Goal: Information Seeking & Learning: Understand process/instructions

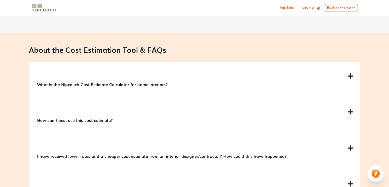
scroll to position [461, 0]
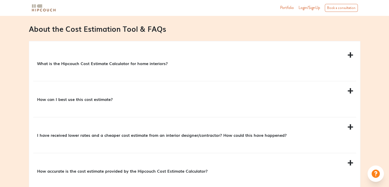
click at [193, 53] on div "What is the Hipcouch Cost Estimate Calculator for home interiors?" at bounding box center [194, 63] width 323 height 36
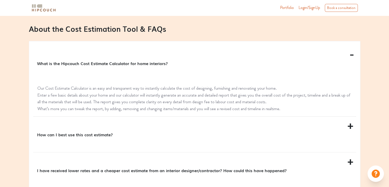
click at [193, 53] on div "What is the Hipcouch Cost Estimate Calculator for home interiors?" at bounding box center [194, 63] width 323 height 36
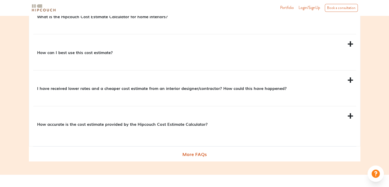
scroll to position [508, 0]
click at [193, 43] on div "How can I best use this cost estimate?" at bounding box center [194, 52] width 323 height 36
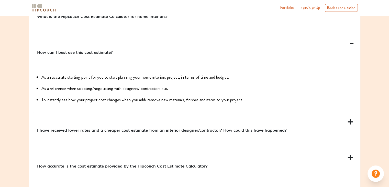
click at [193, 43] on div "How can I best use this cost estimate?" at bounding box center [194, 52] width 323 height 36
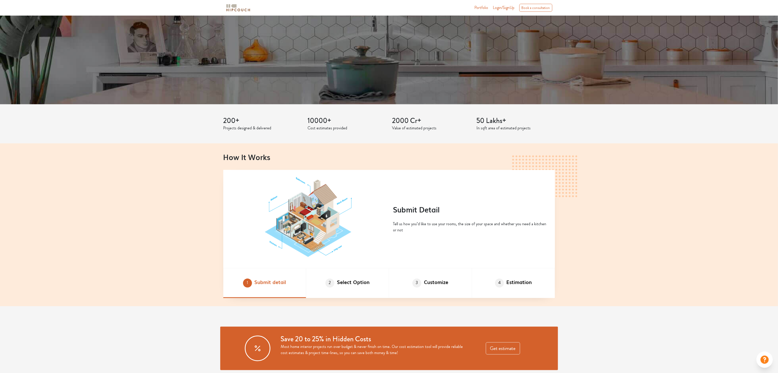
scroll to position [260, 0]
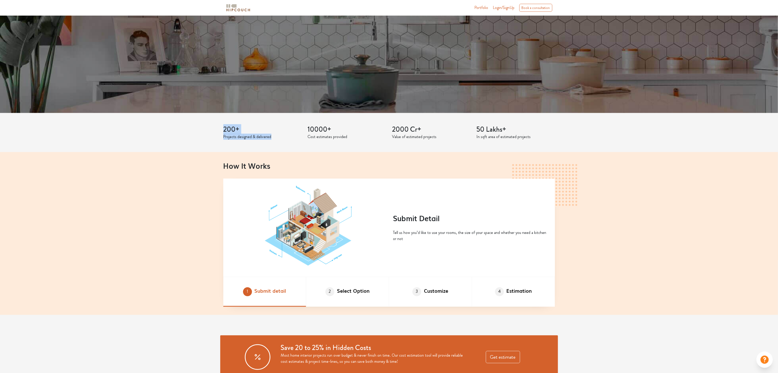
drag, startPoint x: 223, startPoint y: 127, endPoint x: 278, endPoint y: 138, distance: 55.5
click at [193, 138] on div "200+ Projects designed & delivered" at bounding box center [262, 132] width 84 height 15
copy div "200+ Projects designed & delivered"
drag, startPoint x: 307, startPoint y: 125, endPoint x: 363, endPoint y: 139, distance: 57.5
click at [193, 139] on div "10000+ Cost estimates provided" at bounding box center [347, 132] width 84 height 15
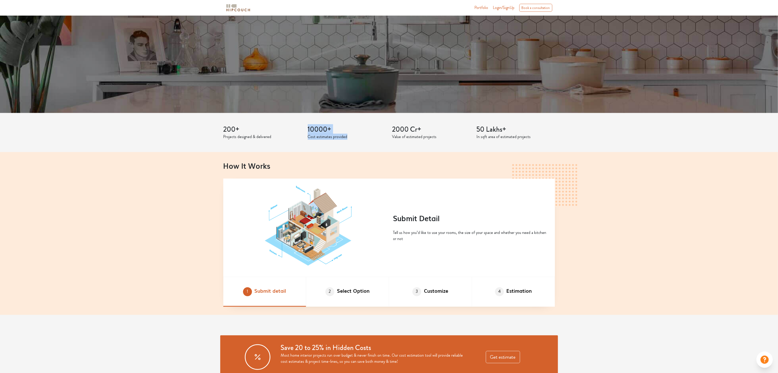
copy div "10000+ Cost estimates provided"
drag, startPoint x: 391, startPoint y: 128, endPoint x: 445, endPoint y: 141, distance: 55.5
click at [193, 141] on div "200+ Projects designed & delivered 10000+ Cost estimates provided 2000 Cr+ Valu…" at bounding box center [389, 132] width 338 height 39
copy div "2000 Cr+ Value of estimated projects"
drag, startPoint x: 490, startPoint y: 133, endPoint x: 545, endPoint y: 154, distance: 58.7
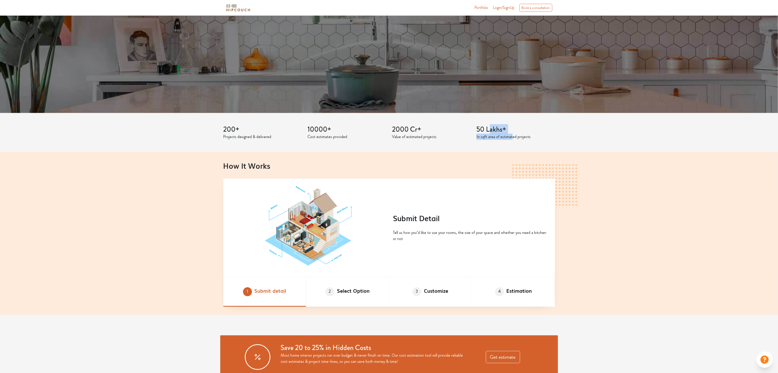
click at [193, 154] on div "Reliable estimates delivered instantly Get detailed, accurate & customized cost…" at bounding box center [389, 259] width 778 height 1006
click at [193, 154] on div "How It Works Submit Detail Tell us how you’d like to use your rooms, the size o…" at bounding box center [389, 233] width 778 height 163
drag, startPoint x: 476, startPoint y: 128, endPoint x: 537, endPoint y: 143, distance: 63.4
click at [193, 143] on div "200+ Projects designed & delivered 10000+ Cost estimates provided 2000 Cr+ Valu…" at bounding box center [389, 132] width 338 height 39
copy div "50 Lakhs+ In sqft area of estimated projects"
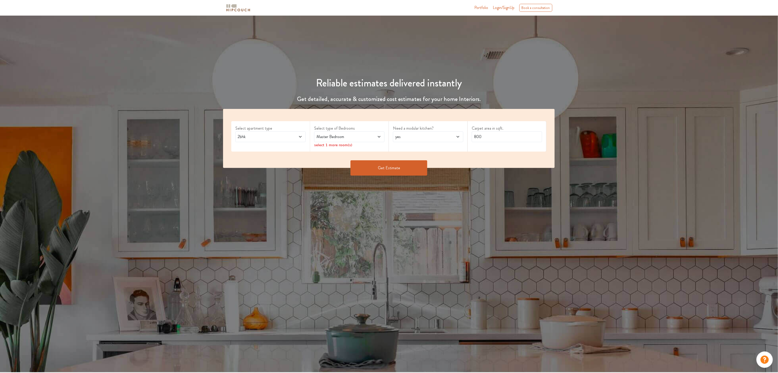
scroll to position [38, 0]
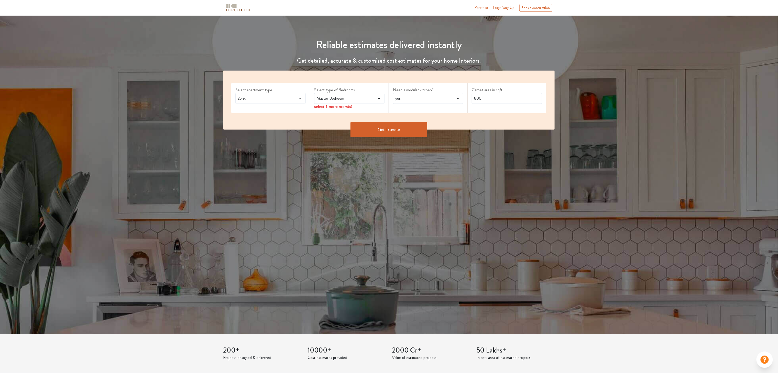
click at [193, 98] on icon at bounding box center [379, 99] width 3 height 2
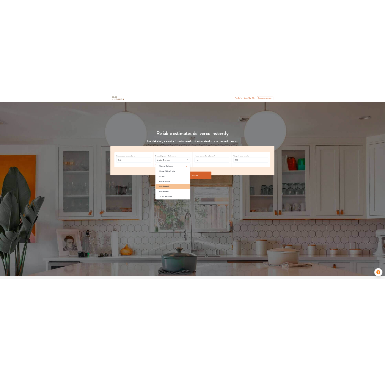
scroll to position [0, 0]
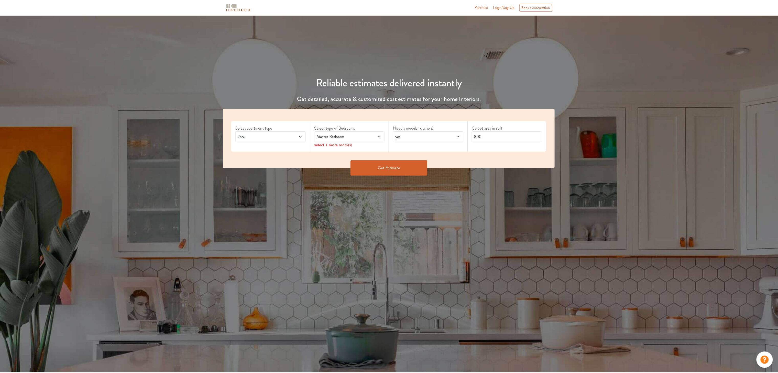
click at [193, 134] on span at bounding box center [452, 137] width 16 height 6
click at [193, 139] on div "2bhk" at bounding box center [270, 137] width 70 height 11
click at [193, 136] on icon at bounding box center [379, 137] width 4 height 4
click at [193, 138] on icon at bounding box center [458, 137] width 4 height 4
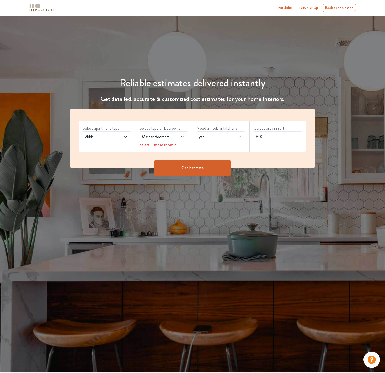
click at [182, 138] on icon at bounding box center [183, 137] width 4 height 4
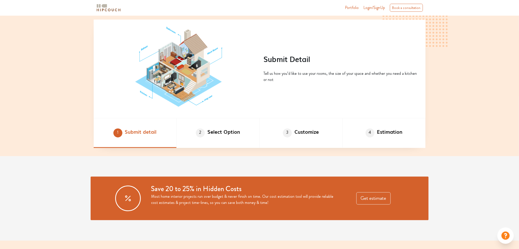
scroll to position [296, 0]
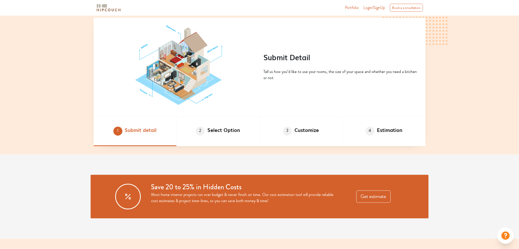
click at [64, 21] on div "How It Works Submit Detail Tell us how you’d like to use your rooms, the size o…" at bounding box center [259, 72] width 519 height 163
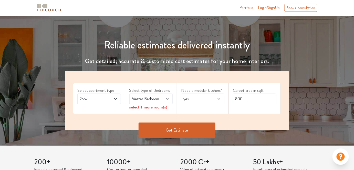
scroll to position [0, 0]
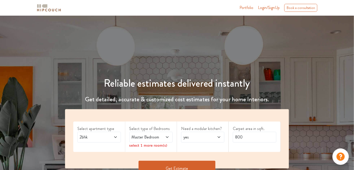
click at [155, 46] on div "Reliable estimates delivered instantly Get detailed, accurate & customized cost…" at bounding box center [177, 111] width 354 height 143
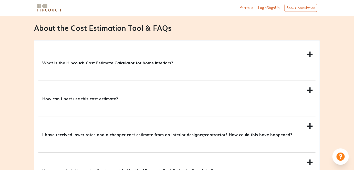
scroll to position [461, 0]
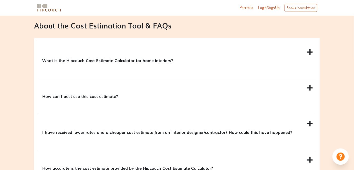
click at [193, 53] on div "What is the Hipcouch Cost Estimate Calculator for home interiors?" at bounding box center [176, 60] width 277 height 36
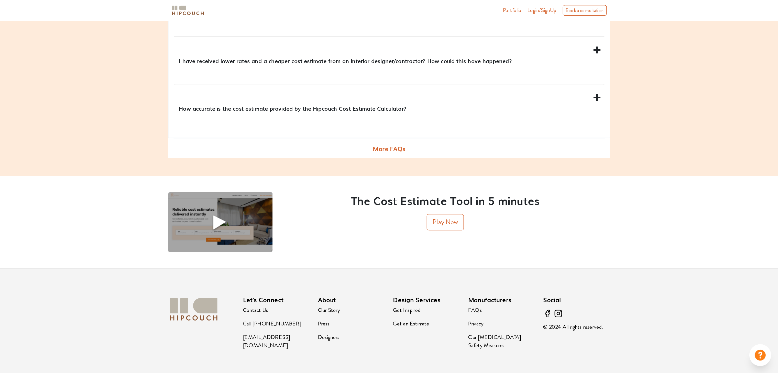
scroll to position [679, 0]
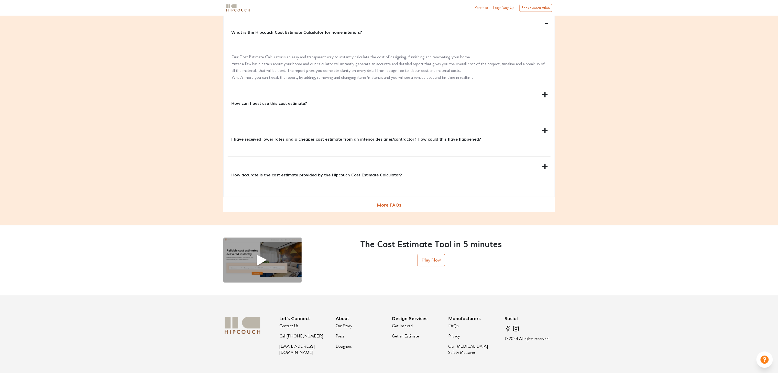
click at [193, 99] on div "How can I best use this cost estimate?" at bounding box center [389, 103] width 323 height 36
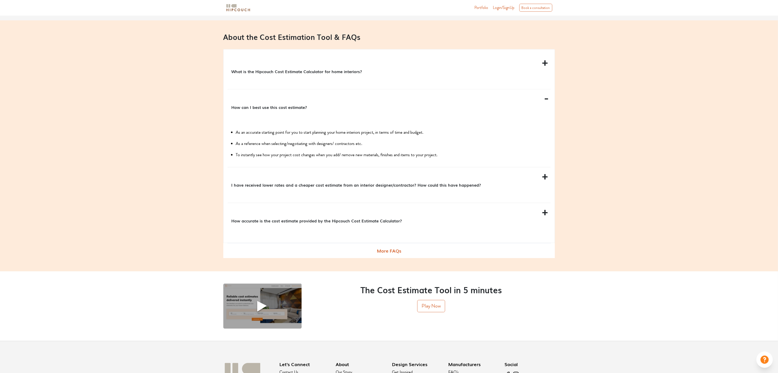
scroll to position [637, 0]
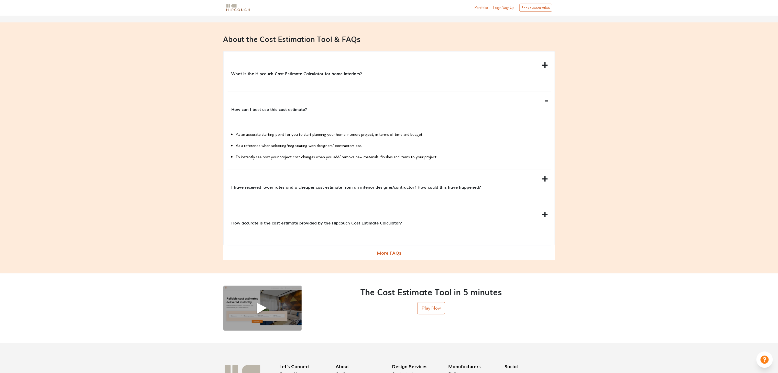
click at [193, 71] on div "What is the Hipcouch Cost Estimate Calculator for home interiors?" at bounding box center [389, 74] width 323 height 36
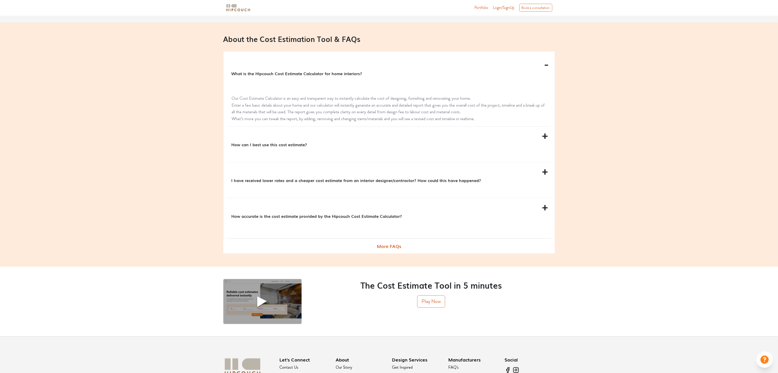
scroll to position [685, 0]
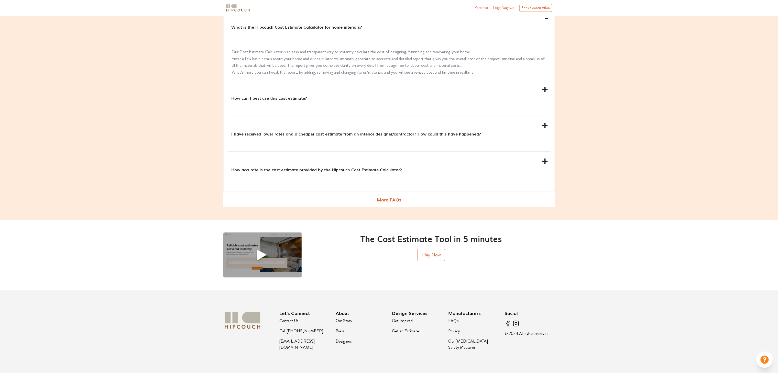
click at [193, 165] on div "How accurate is the cost estimate provided by the Hipcouch Cost Estimate Calcul…" at bounding box center [389, 170] width 323 height 36
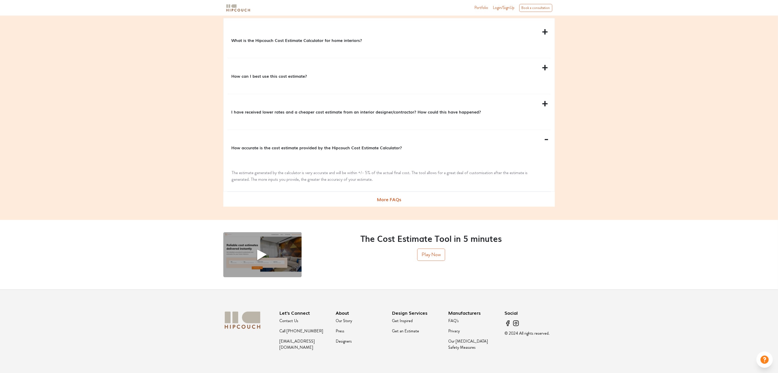
scroll to position [672, 0]
click at [193, 165] on div "How accurate is the cost estimate provided by the Hipcouch Cost Estimate Calcul…" at bounding box center [389, 148] width 323 height 36
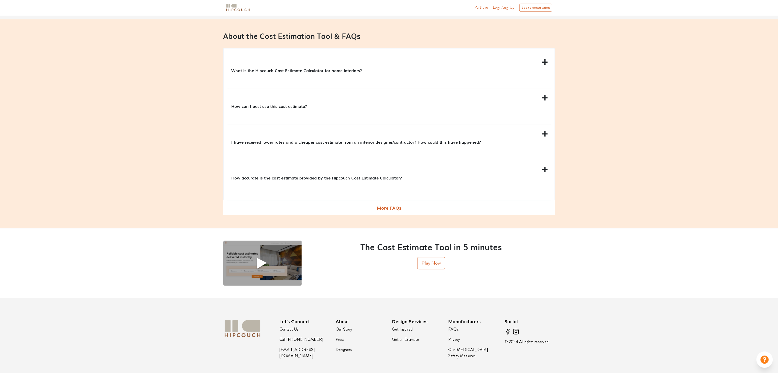
scroll to position [641, 0]
click at [193, 62] on div "What is the Hipcouch Cost Estimate Calculator for home interiors?" at bounding box center [389, 70] width 323 height 36
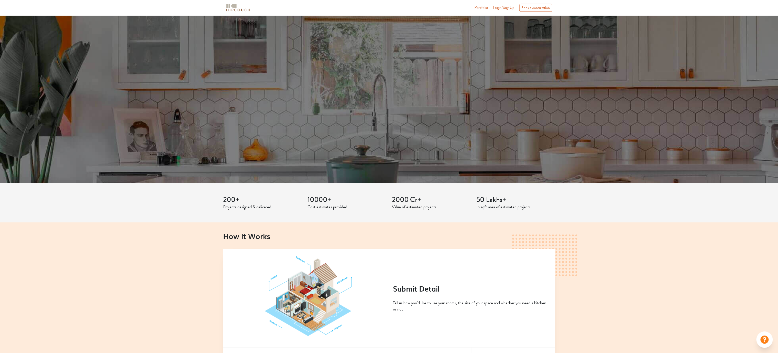
scroll to position [144, 0]
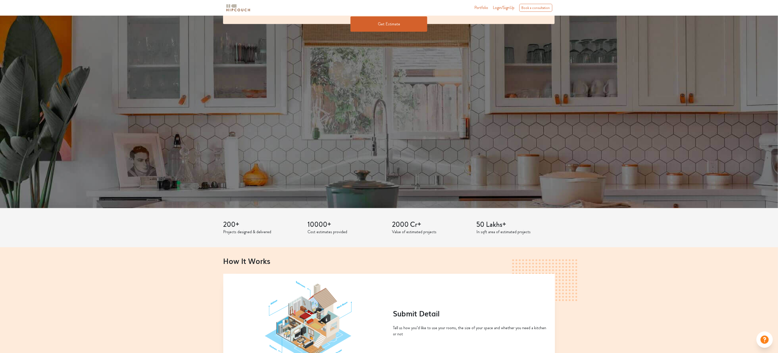
click at [193, 167] on div "Reliable estimates delivered instantly Get detailed, accurate & customized cost…" at bounding box center [389, 40] width 778 height 337
